Goal: Task Accomplishment & Management: Manage account settings

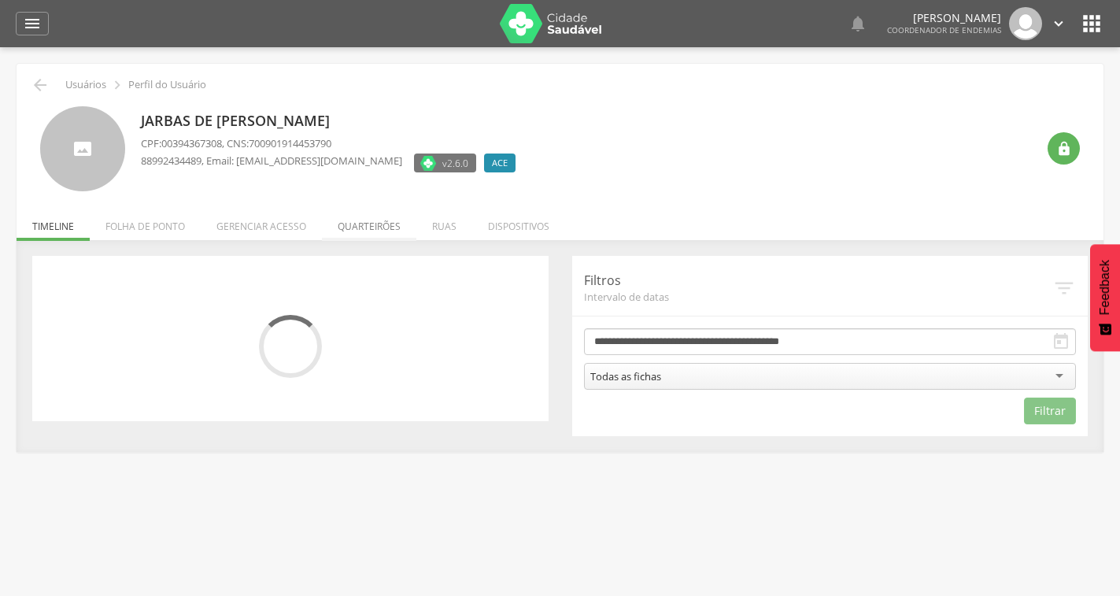
click at [348, 227] on li "Quarteirões" at bounding box center [369, 222] width 94 height 37
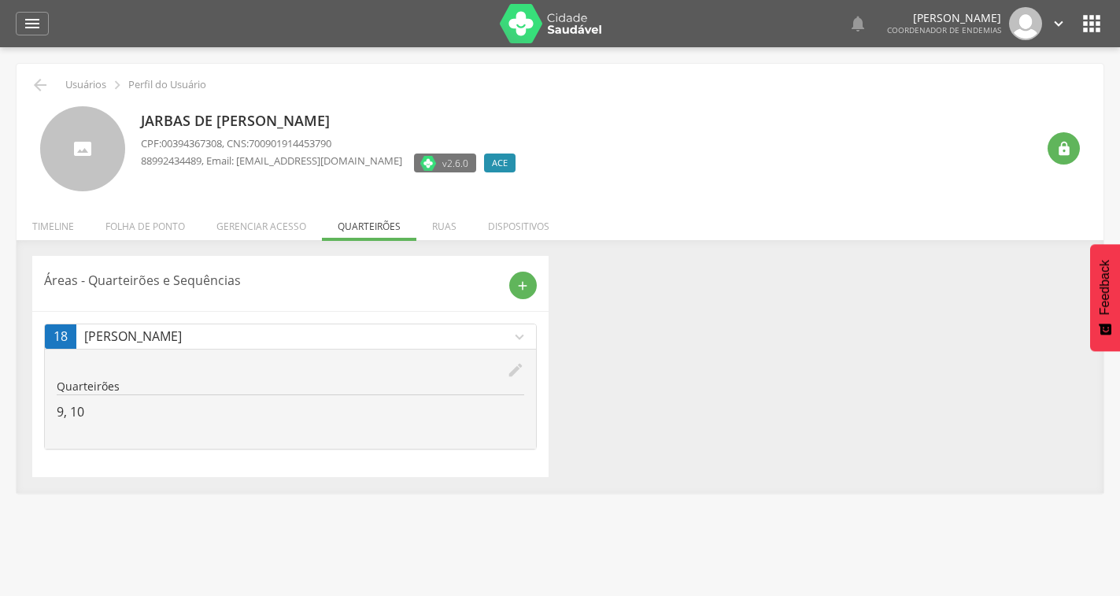
click at [515, 369] on icon "edit" at bounding box center [515, 369] width 17 height 17
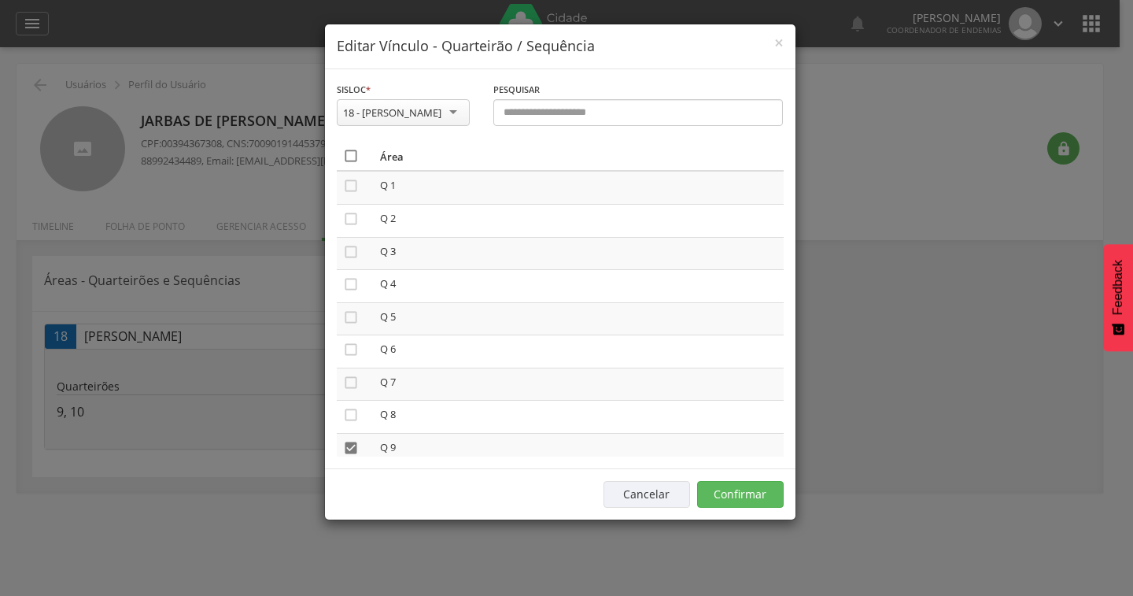
click at [350, 150] on icon "" at bounding box center [351, 156] width 16 height 16
click at [350, 150] on icon "" at bounding box center [351, 156] width 16 height 16
click at [765, 481] on button "Confirmar" at bounding box center [740, 494] width 87 height 27
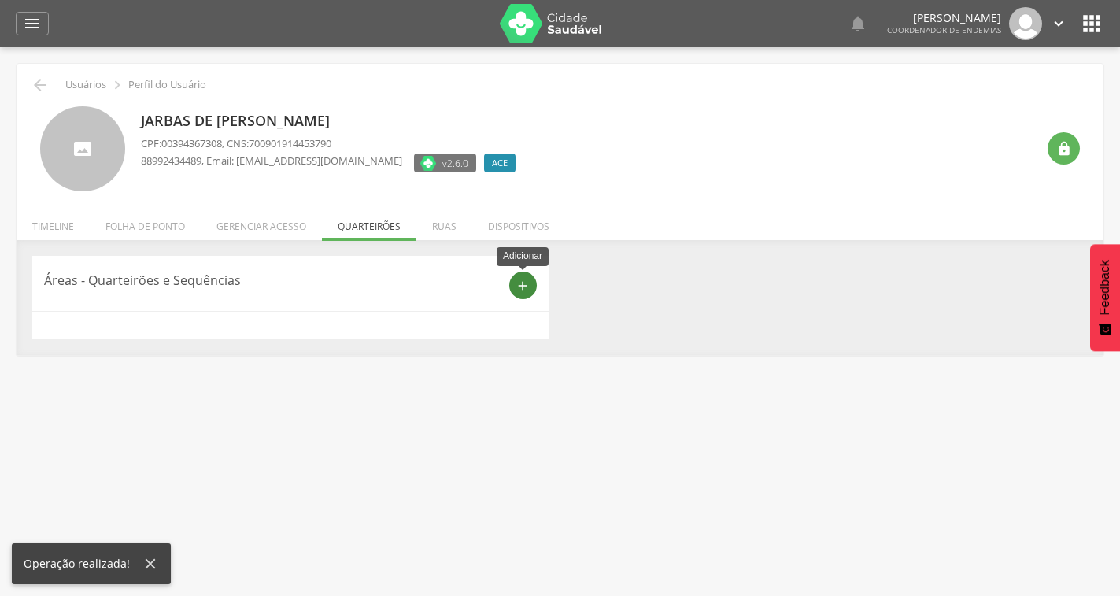
click at [526, 296] on div "add" at bounding box center [523, 285] width 28 height 28
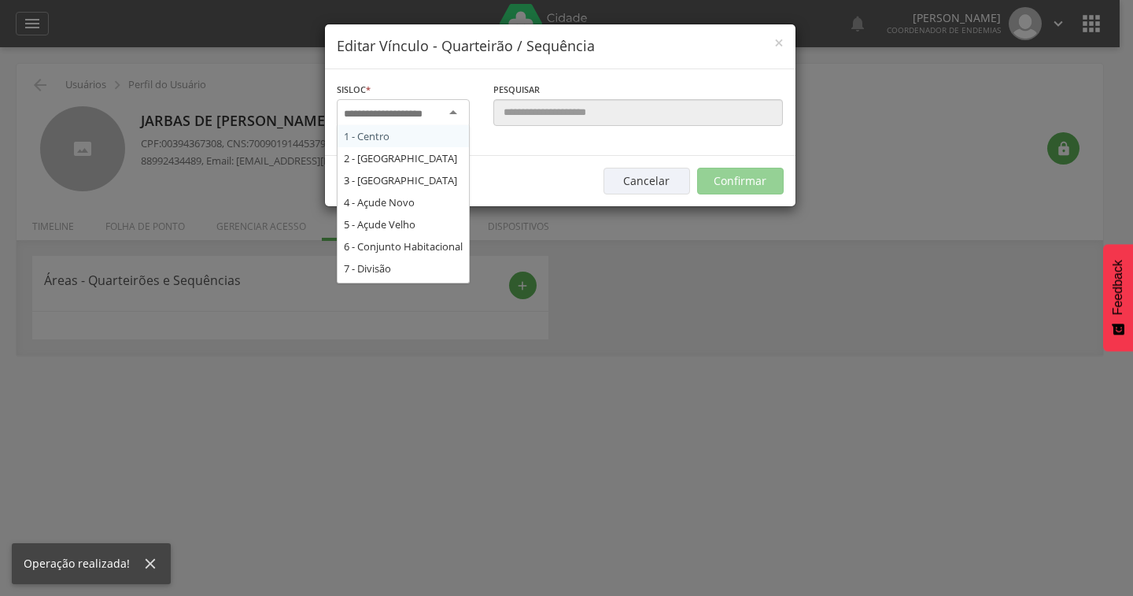
click at [416, 99] on div at bounding box center [403, 113] width 133 height 28
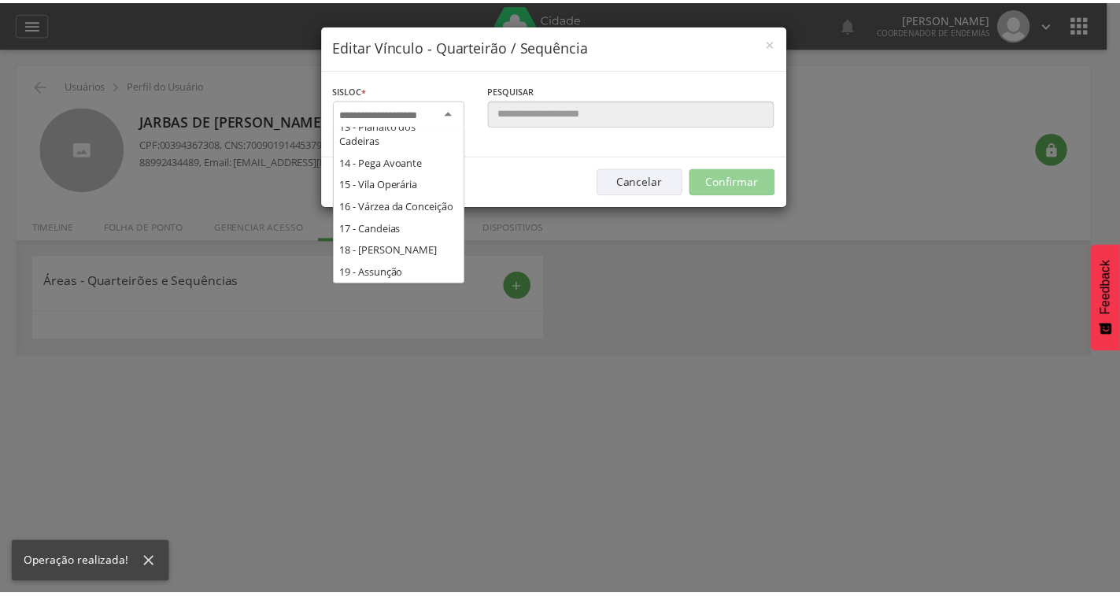
scroll to position [346, 0]
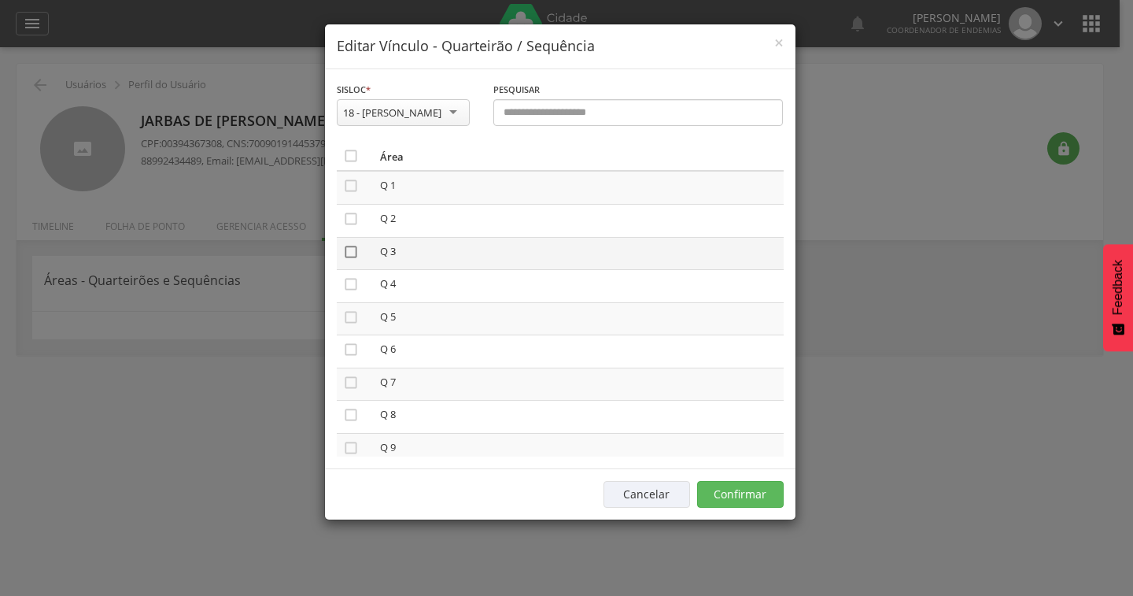
click at [356, 249] on icon "" at bounding box center [351, 252] width 16 height 16
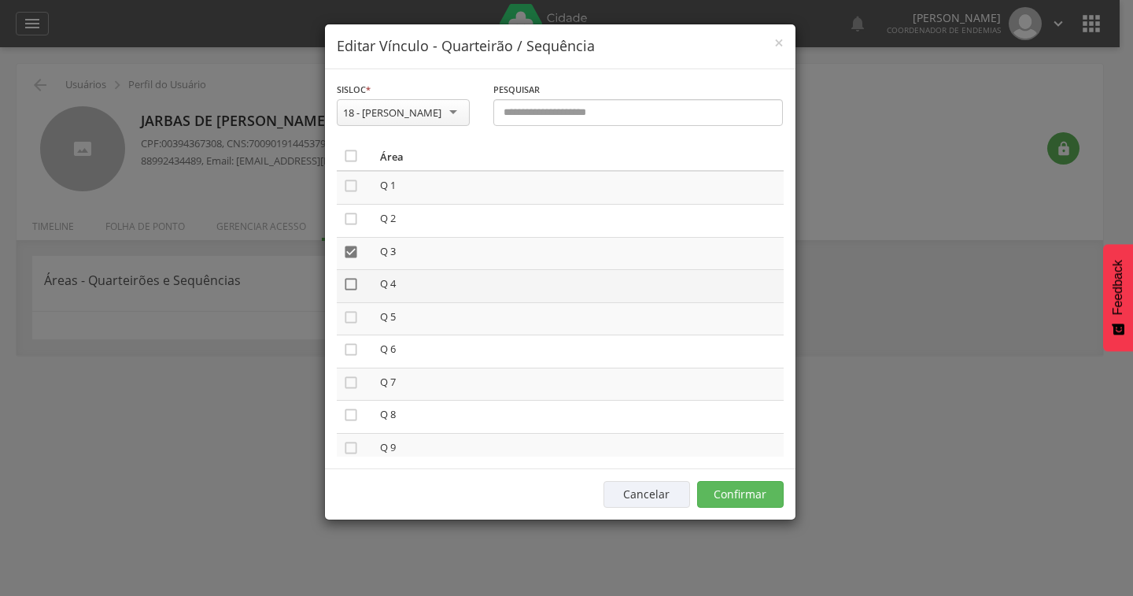
click at [352, 278] on icon "" at bounding box center [351, 284] width 16 height 16
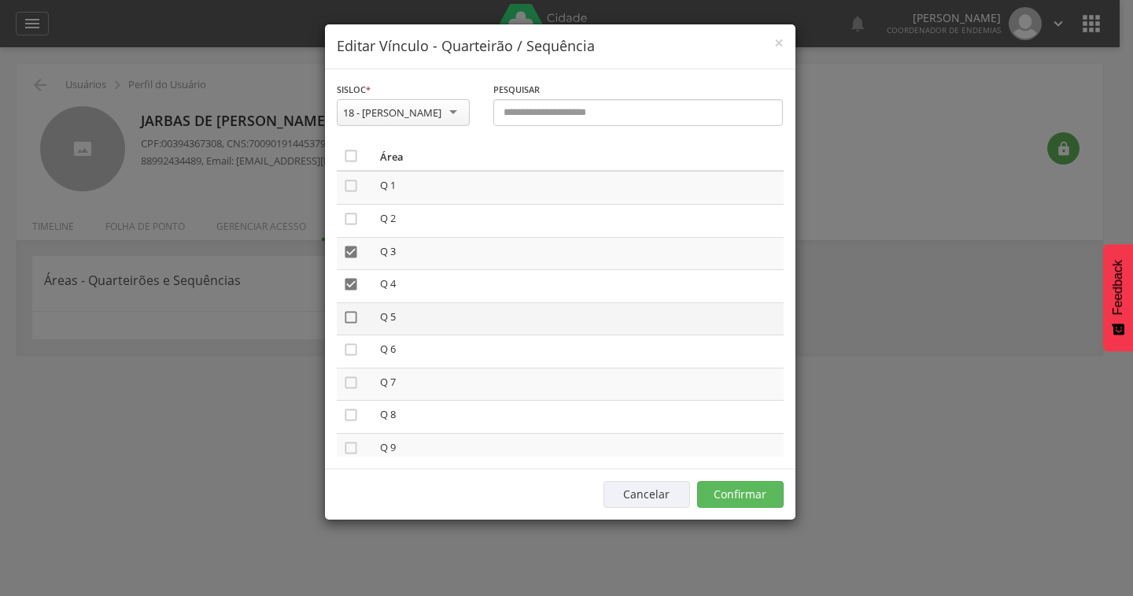
click at [351, 318] on icon "" at bounding box center [351, 317] width 16 height 16
click at [724, 490] on button "Confirmar" at bounding box center [740, 494] width 87 height 27
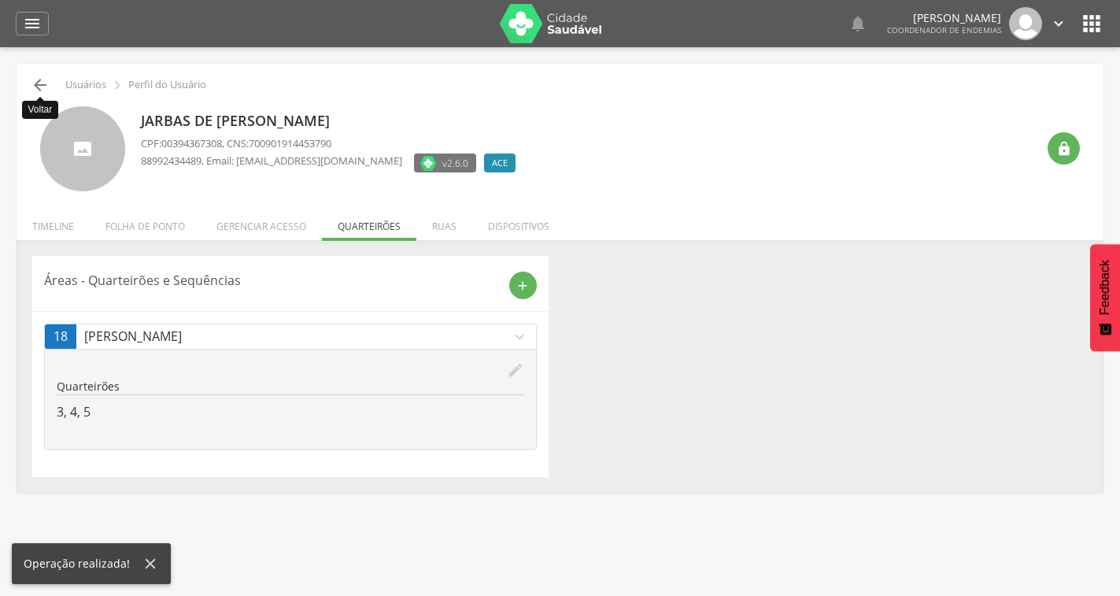
click at [39, 86] on icon "" at bounding box center [40, 85] width 19 height 19
